Goal: Information Seeking & Learning: Learn about a topic

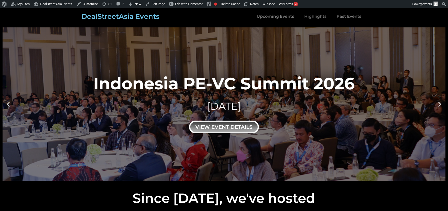
click at [205, 124] on div "view event details" at bounding box center [224, 127] width 70 height 13
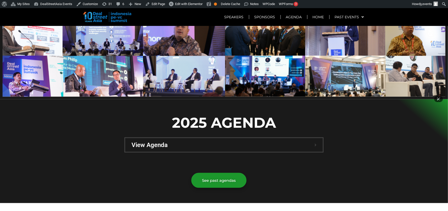
scroll to position [291, 0]
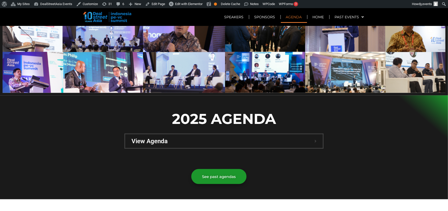
click at [195, 135] on div "View Agenda" at bounding box center [224, 142] width 198 height 14
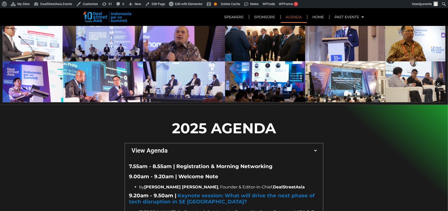
scroll to position [330, 0]
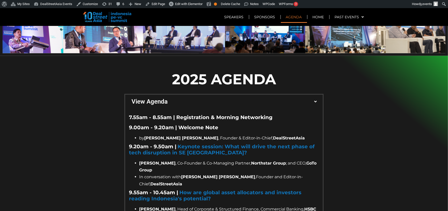
click at [202, 99] on span "View Agenda" at bounding box center [223, 102] width 183 height 6
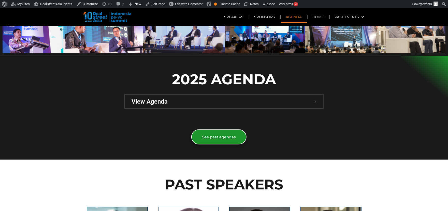
click at [211, 135] on span "See past agendas" at bounding box center [219, 137] width 34 height 4
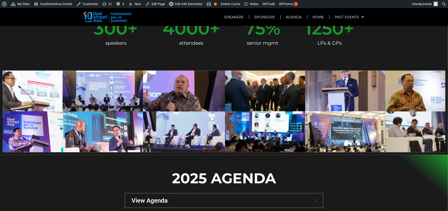
scroll to position [277, 0]
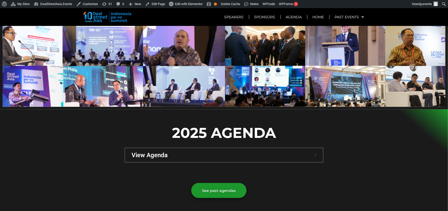
click at [245, 149] on div "View Agenda" at bounding box center [224, 156] width 198 height 14
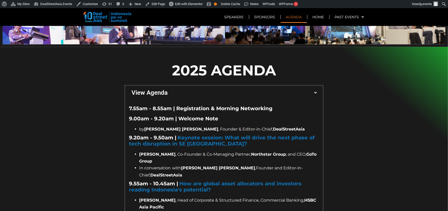
scroll to position [353, 0]
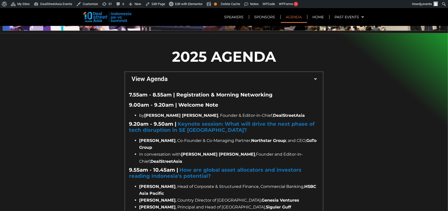
drag, startPoint x: 362, startPoint y: 112, endPoint x: 391, endPoint y: 148, distance: 46.1
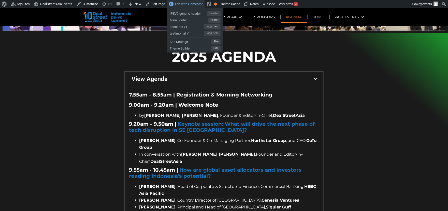
click at [181, 3] on span "Edit with Elementor" at bounding box center [188, 4] width 27 height 4
